Goal: Book appointment/travel/reservation

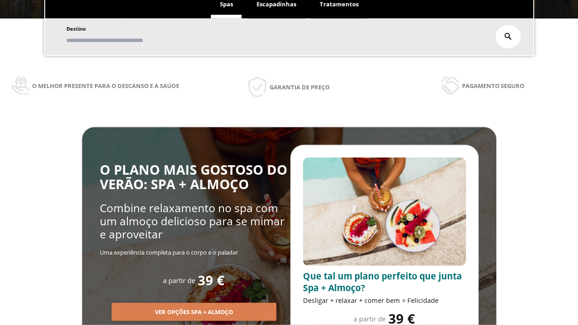
scroll to position [153, 0]
click at [276, 5] on span "Escapadinhas" at bounding box center [276, 4] width 40 height 8
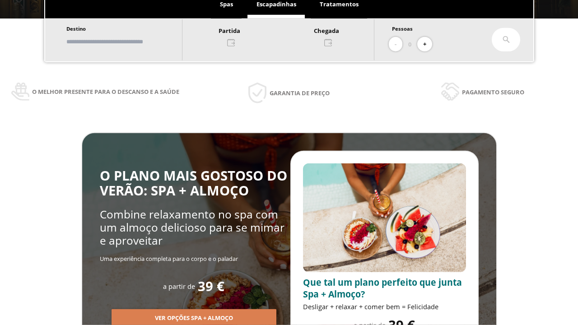
click at [127, 42] on input "text" at bounding box center [120, 42] width 112 height 16
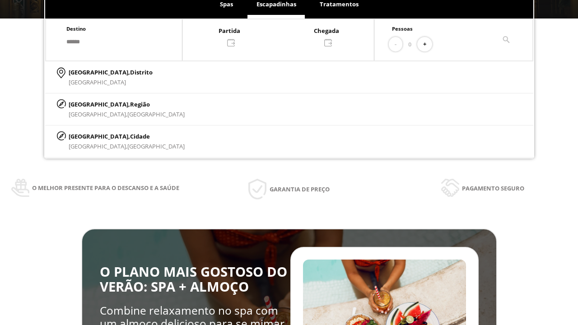
type input "******"
click at [90, 136] on p "[GEOGRAPHIC_DATA], Cidade" at bounding box center [127, 136] width 116 height 10
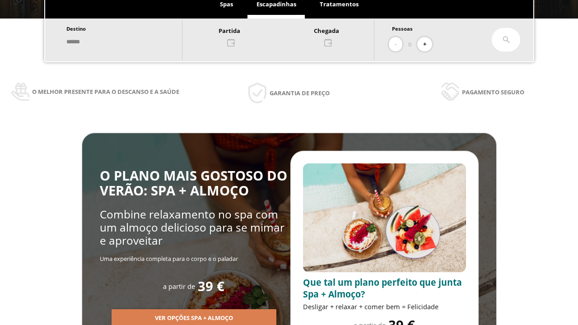
click at [287, 36] on div at bounding box center [277, 36] width 191 height 22
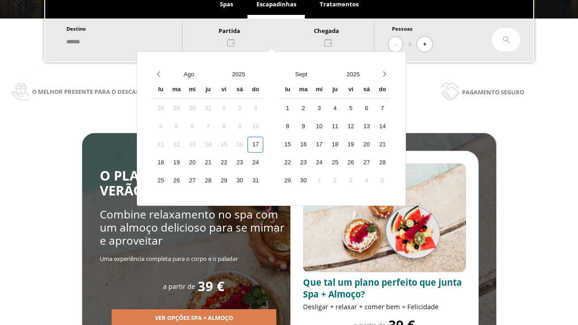
click at [184, 163] on div "19" at bounding box center [176, 163] width 16 height 16
click at [200, 163] on div "20" at bounding box center [192, 163] width 16 height 16
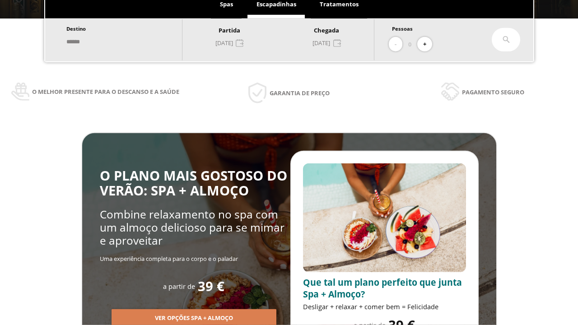
click at [428, 44] on button "+" at bounding box center [424, 44] width 15 height 15
click at [506, 40] on icon at bounding box center [505, 39] width 7 height 7
